Goal: Task Accomplishment & Management: Complete application form

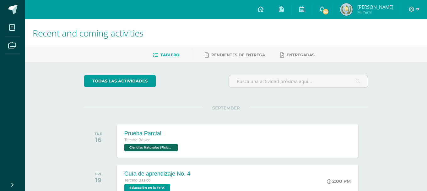
click at [172, 55] on span "Tablero" at bounding box center [170, 54] width 19 height 5
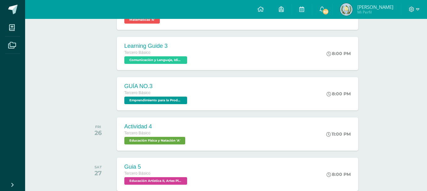
scroll to position [416, 0]
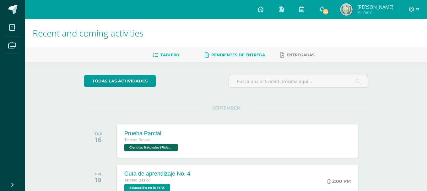
click at [244, 56] on span "Pendientes de entrega" at bounding box center [238, 54] width 54 height 5
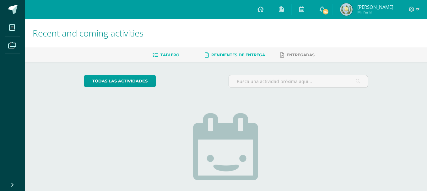
click at [178, 57] on span "Tablero" at bounding box center [170, 54] width 19 height 5
click at [276, 82] on input "text" at bounding box center [298, 81] width 139 height 12
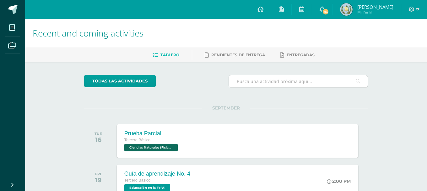
click at [289, 82] on input "text" at bounding box center [298, 81] width 139 height 12
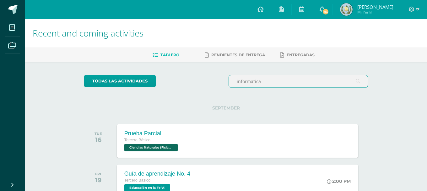
type input "informatica"
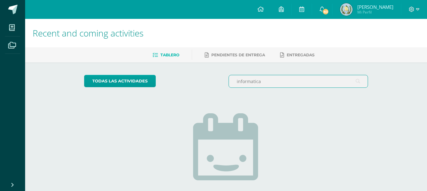
drag, startPoint x: 291, startPoint y: 79, endPoint x: 266, endPoint y: 64, distance: 29.3
click at [229, 87] on input "informatica" at bounding box center [298, 81] width 139 height 12
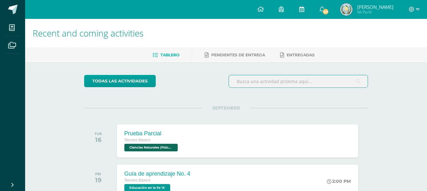
click at [311, 8] on link at bounding box center [302, 9] width 20 height 19
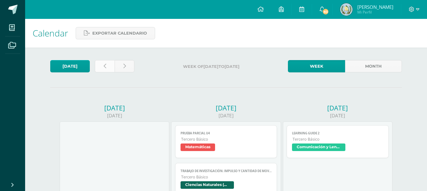
click at [102, 68] on link at bounding box center [105, 66] width 20 height 12
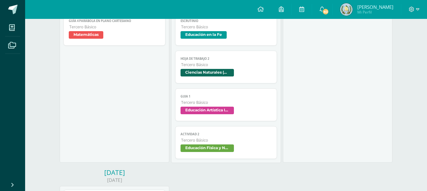
scroll to position [417, 0]
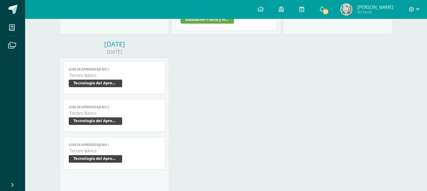
click at [107, 79] on span "Tecnología del Aprendizaje y la Comunicación (TIC)" at bounding box center [95, 83] width 53 height 8
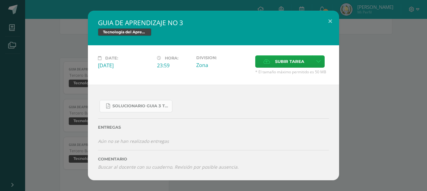
click at [147, 108] on span "SOLUCIONARIO GUIA 3 TKINTER PYTHON III BASICO PROBLEMAS INTERMEDIOS.pdf" at bounding box center [140, 105] width 57 height 5
click at [317, 64] on icon at bounding box center [318, 61] width 5 height 5
click at [245, 109] on div "SOLUCIONARIO GUIA 3 TKINTER PYTHON III BASICO PROBLEMAS INTERMEDIOS.pdf" at bounding box center [213, 103] width 231 height 17
click at [320, 68] on link at bounding box center [319, 61] width 12 height 12
click at [307, 84] on link "Subir enlace" at bounding box center [296, 84] width 63 height 10
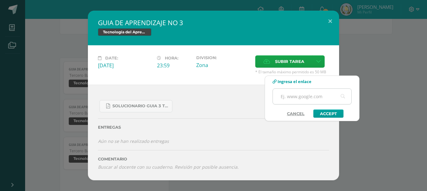
click at [306, 100] on input "text" at bounding box center [312, 96] width 79 height 15
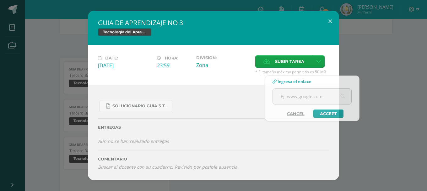
click at [201, 99] on div "SOLUCIONARIO GUIA 3 TKINTER PYTHON III BASICO PROBLEMAS INTERMEDIOS.pdf Entrega…" at bounding box center [213, 133] width 251 height 96
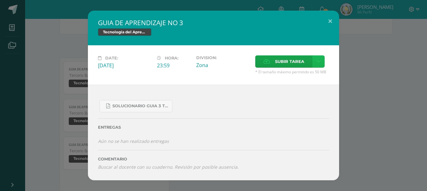
click at [319, 64] on icon at bounding box center [318, 61] width 5 height 5
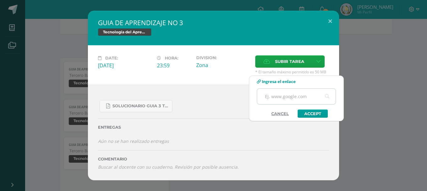
paste input "https://studio.youtube.com/video/DNGYu5BttNg/edit"
type input "https://studio.youtube.com/video/DNGYu5BttNg/edit"
click at [315, 115] on link "Accept" at bounding box center [313, 113] width 30 height 8
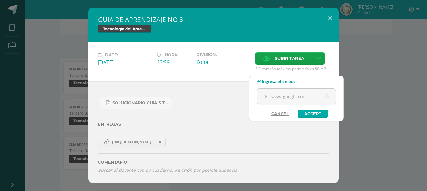
scroll to position [0, 0]
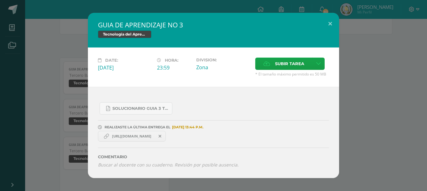
click at [155, 137] on span "https://studio.youtube.com/video/DNGYu5BttNg/edit" at bounding box center [132, 136] width 46 height 5
click at [148, 139] on span "https://studio.youtube.com/video/DNGYu5BttNg/edit" at bounding box center [132, 136] width 46 height 5
click at [143, 141] on link "https://studio.youtube.com/video/DNGYu5BttNg/edit" at bounding box center [132, 136] width 68 height 11
click at [318, 66] on icon at bounding box center [318, 63] width 5 height 5
click at [150, 141] on link "https://studio.youtube.com/video/DNGYu5BttNg/edit" at bounding box center [132, 136] width 68 height 11
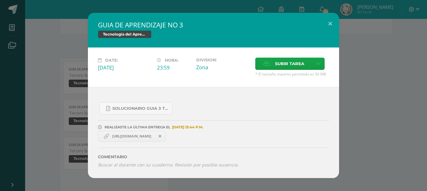
click at [150, 139] on span "https://studio.youtube.com/video/DNGYu5BttNg/edit" at bounding box center [132, 136] width 46 height 5
click at [123, 139] on span "https://studio.youtube.com/video/DNGYu5BttNg/edit" at bounding box center [132, 136] width 46 height 5
click at [166, 138] on span at bounding box center [160, 136] width 11 height 7
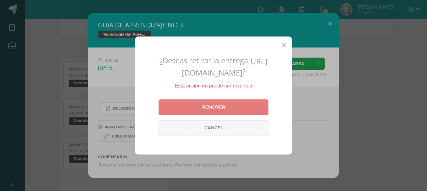
click at [220, 112] on link "Remover" at bounding box center [214, 107] width 110 height 16
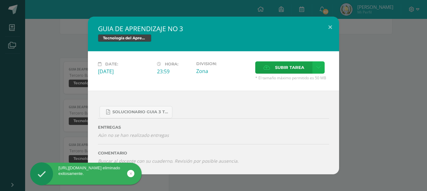
click at [320, 69] on icon at bounding box center [318, 67] width 5 height 5
click at [288, 86] on span "Subir enlace" at bounding box center [292, 84] width 26 height 6
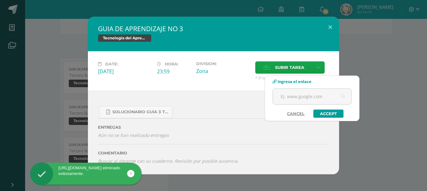
paste input "https://youtu.be/DNGYu5BttNg"
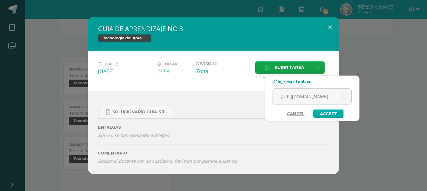
type input "https://youtu.be/DNGYu5BttNg"
click at [321, 115] on link "Accept" at bounding box center [329, 113] width 30 height 8
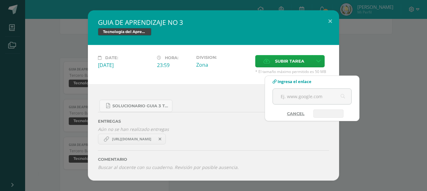
scroll to position [0, 0]
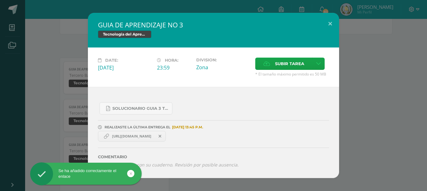
click at [145, 136] on link "https://youtu.be/DNGYu5BttNg" at bounding box center [132, 136] width 68 height 11
click at [320, 66] on icon at bounding box center [318, 63] width 5 height 5
click at [149, 129] on span "REALIZASTE LA ÚLTIMA ENTREGA EL" at bounding box center [138, 127] width 66 height 4
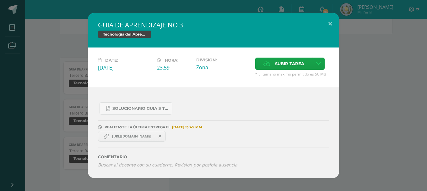
drag, startPoint x: 167, startPoint y: 138, endPoint x: 112, endPoint y: 138, distance: 55.6
click at [112, 138] on span "https://youtu.be/DNGYu5BttNg" at bounding box center [132, 136] width 46 height 5
copy span "https://youtu.be/DNGYu5BttNg"
click at [287, 65] on span "Subir tarea" at bounding box center [289, 64] width 29 height 12
click at [0, 0] on input "Subir tarea" at bounding box center [0, 0] width 0 height 0
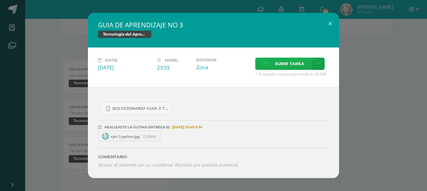
click at [277, 67] on span "Subir tarea" at bounding box center [289, 64] width 29 height 12
click at [0, 0] on input "Subir tarea" at bounding box center [0, 0] width 0 height 0
click at [140, 139] on span "ejer 3 python.jpg" at bounding box center [125, 136] width 35 height 5
click at [280, 69] on span "Subir tarea" at bounding box center [289, 64] width 29 height 12
click at [0, 0] on input "Subir tarea" at bounding box center [0, 0] width 0 height 0
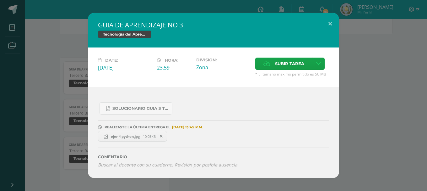
click at [163, 138] on icon at bounding box center [161, 136] width 3 height 4
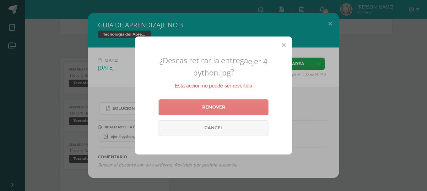
click at [226, 108] on link "Remover" at bounding box center [214, 107] width 110 height 16
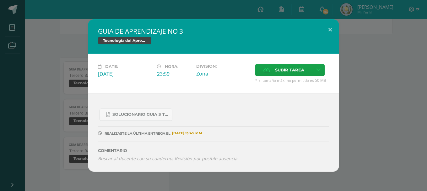
drag, startPoint x: 143, startPoint y: 134, endPoint x: 145, endPoint y: 127, distance: 7.3
click at [145, 127] on hr at bounding box center [213, 128] width 231 height 5
click at [203, 133] on span "13 DE septiembre A LAS 13:45 P.M." at bounding box center [187, 133] width 33 height 0
click at [315, 72] on link at bounding box center [319, 70] width 12 height 12
click at [186, 133] on span "13 DE septiembre A LAS 13:45 P.M." at bounding box center [187, 133] width 33 height 0
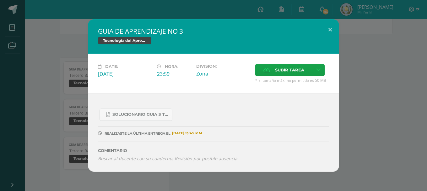
click at [158, 135] on span "REALIZASTE LA ÚLTIMA ENTREGA EL" at bounding box center [138, 133] width 66 height 4
click at [295, 73] on span "Subir tarea" at bounding box center [289, 70] width 29 height 12
click at [0, 0] on input "Subir tarea" at bounding box center [0, 0] width 0 height 0
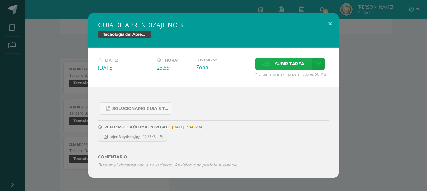
click at [294, 69] on span "Subir tarea" at bounding box center [289, 64] width 29 height 12
click at [0, 0] on input "Subir tarea" at bounding box center [0, 0] width 0 height 0
click at [162, 138] on icon at bounding box center [161, 136] width 3 height 4
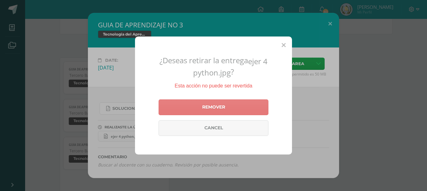
click at [249, 109] on link "Remover" at bounding box center [214, 107] width 110 height 16
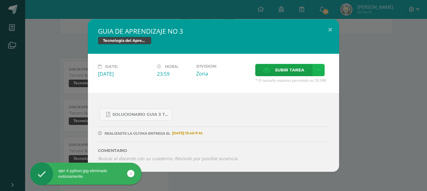
click at [315, 76] on link at bounding box center [319, 70] width 12 height 12
click at [296, 89] on span "Subir enlace" at bounding box center [292, 86] width 26 height 6
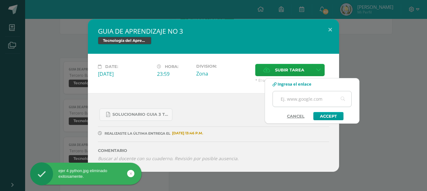
paste input "https://youtu.be/DNGYu5BttNg"
type input "https://youtu.be/DNGYu5BttNg"
click at [326, 116] on link "Accept" at bounding box center [329, 116] width 30 height 8
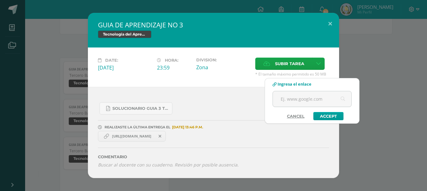
scroll to position [0, 0]
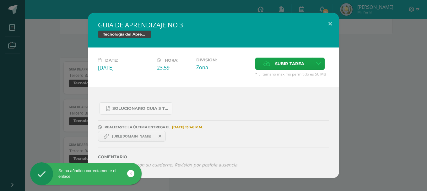
click at [149, 141] on link "https://youtu.be/DNGYu5BttNg" at bounding box center [132, 136] width 68 height 11
click at [140, 139] on span "https://youtu.be/DNGYu5BttNg" at bounding box center [132, 136] width 46 height 5
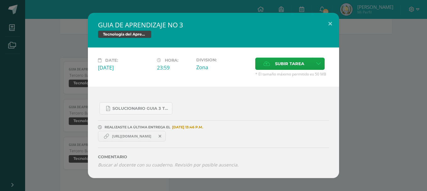
drag, startPoint x: 112, startPoint y: 139, endPoint x: 168, endPoint y: 140, distance: 56.6
click at [155, 139] on span "https://youtu.be/DNGYu5BttNg" at bounding box center [132, 136] width 46 height 5
copy span "https://youtu.be/DNGYu5BttNg"
click at [273, 105] on div "SOLUCIONARIO GUIA 3 TKINTER PYTHON III BASICO PROBLEMAS INTERMEDIOS.pdf" at bounding box center [213, 105] width 231 height 17
click at [336, 34] on button at bounding box center [330, 23] width 18 height 21
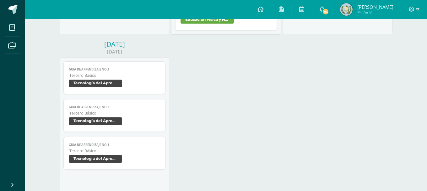
click at [97, 117] on span "Tecnología del Aprendizaje y la Comunicación (TIC)" at bounding box center [95, 121] width 53 height 8
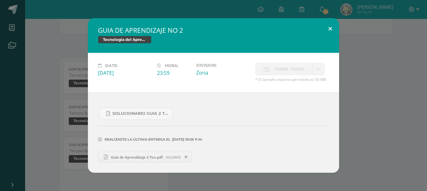
click at [333, 40] on button at bounding box center [330, 28] width 18 height 21
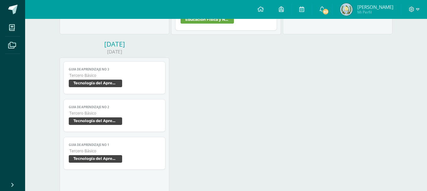
click at [85, 155] on span "Tecnología del Aprendizaje y la Comunicación (TIC)" at bounding box center [95, 159] width 53 height 8
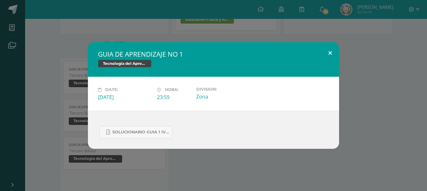
click at [325, 56] on button at bounding box center [330, 52] width 18 height 21
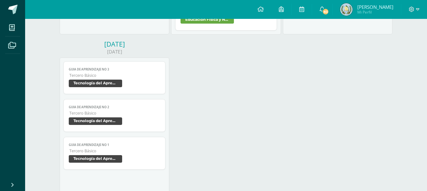
click at [111, 79] on span "Tecnología del Aprendizaje y la Comunicación (TIC)" at bounding box center [95, 83] width 53 height 8
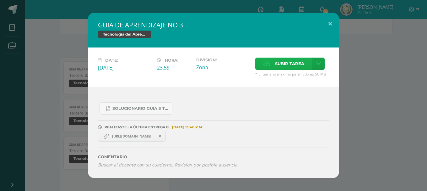
click at [287, 67] on span "Subir tarea" at bounding box center [289, 64] width 29 height 12
click at [0, 0] on input "Subir tarea" at bounding box center [0, 0] width 0 height 0
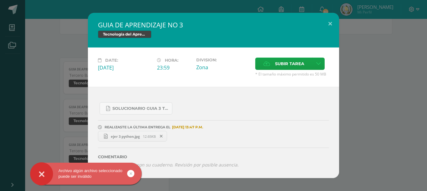
click at [162, 137] on icon at bounding box center [161, 136] width 3 height 4
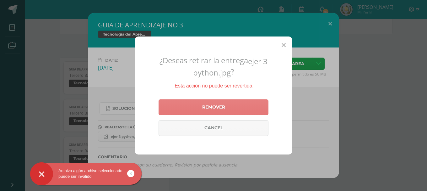
click at [235, 107] on link "Remover" at bounding box center [214, 107] width 110 height 16
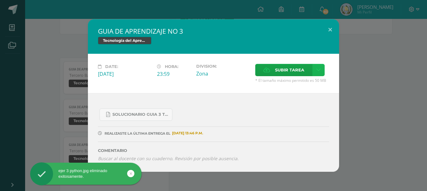
click at [319, 69] on link at bounding box center [319, 70] width 12 height 12
click at [301, 84] on span "Subir enlace" at bounding box center [292, 86] width 26 height 6
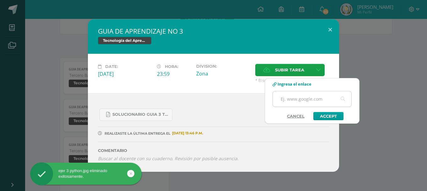
paste input "https://youtu.be/DNGYu5BttNg"
type input "https://youtu.be/DNGYu5BttNg"
click at [320, 117] on link "Accept" at bounding box center [329, 116] width 30 height 8
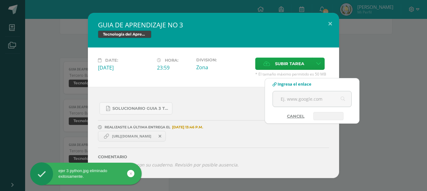
scroll to position [0, 0]
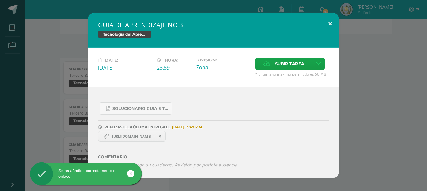
click at [330, 26] on button at bounding box center [330, 23] width 18 height 21
